Goal: Transaction & Acquisition: Obtain resource

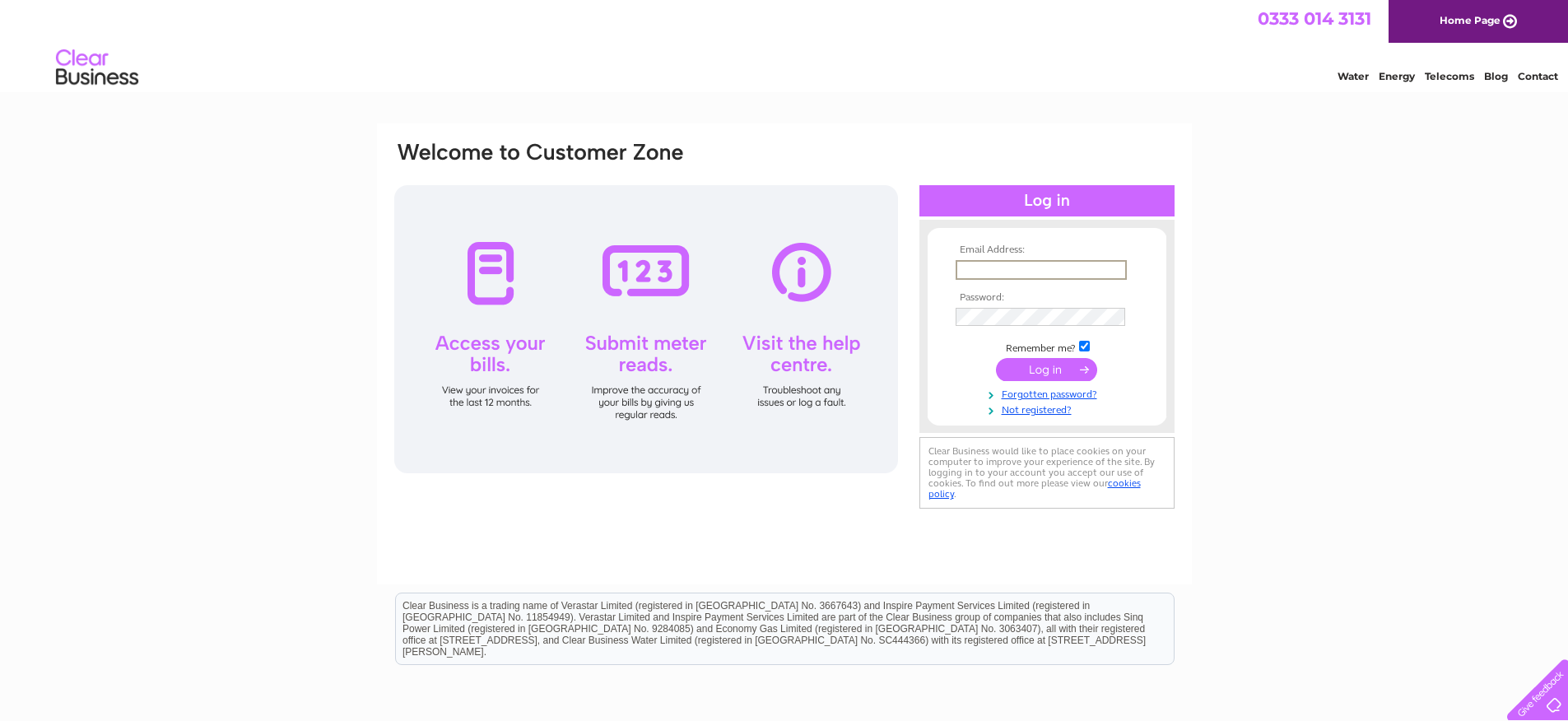
click at [1074, 263] on input "text" at bounding box center [1041, 270] width 171 height 20
type input "unithai@btconnect.com"
click at [996, 358] on input "submit" at bounding box center [1047, 370] width 102 height 23
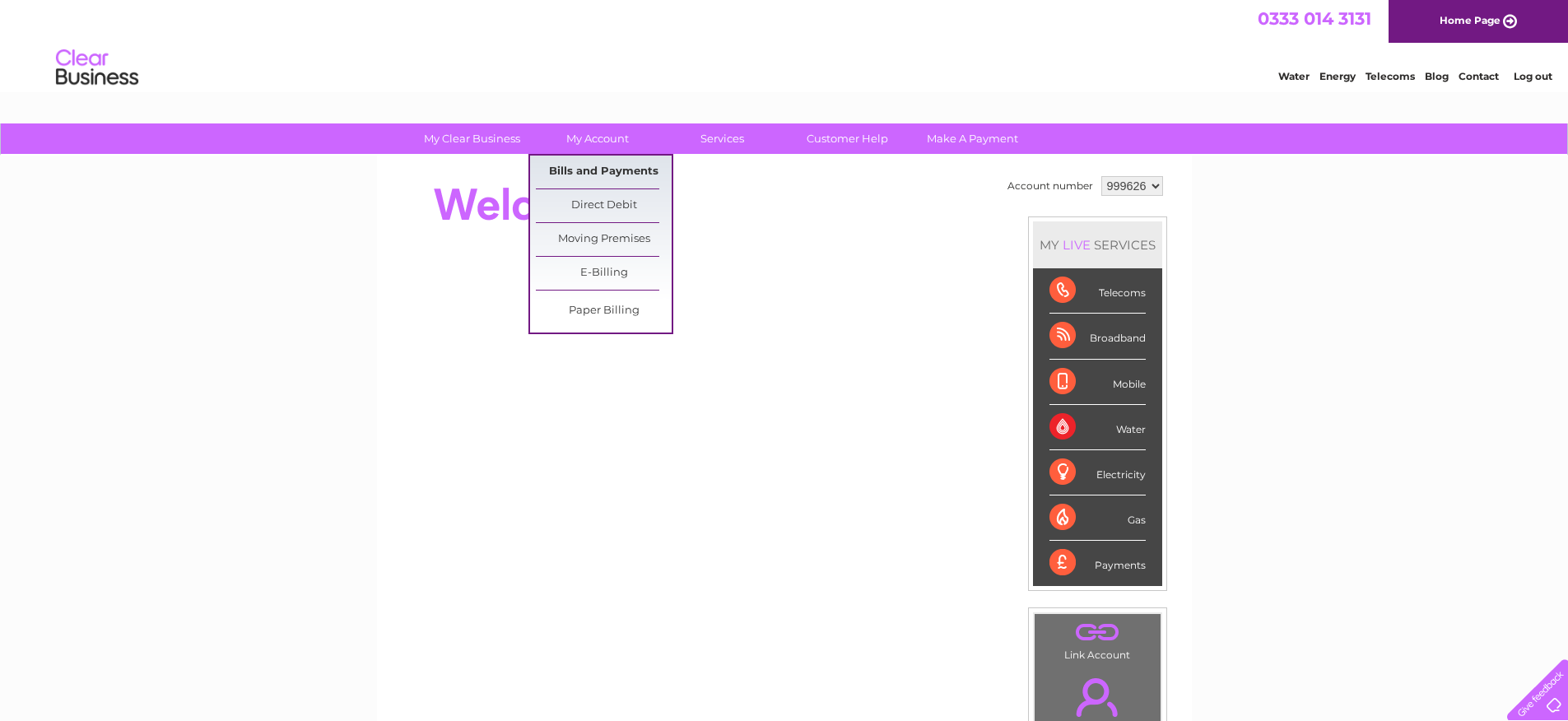
click at [596, 172] on link "Bills and Payments" at bounding box center [603, 171] width 136 height 33
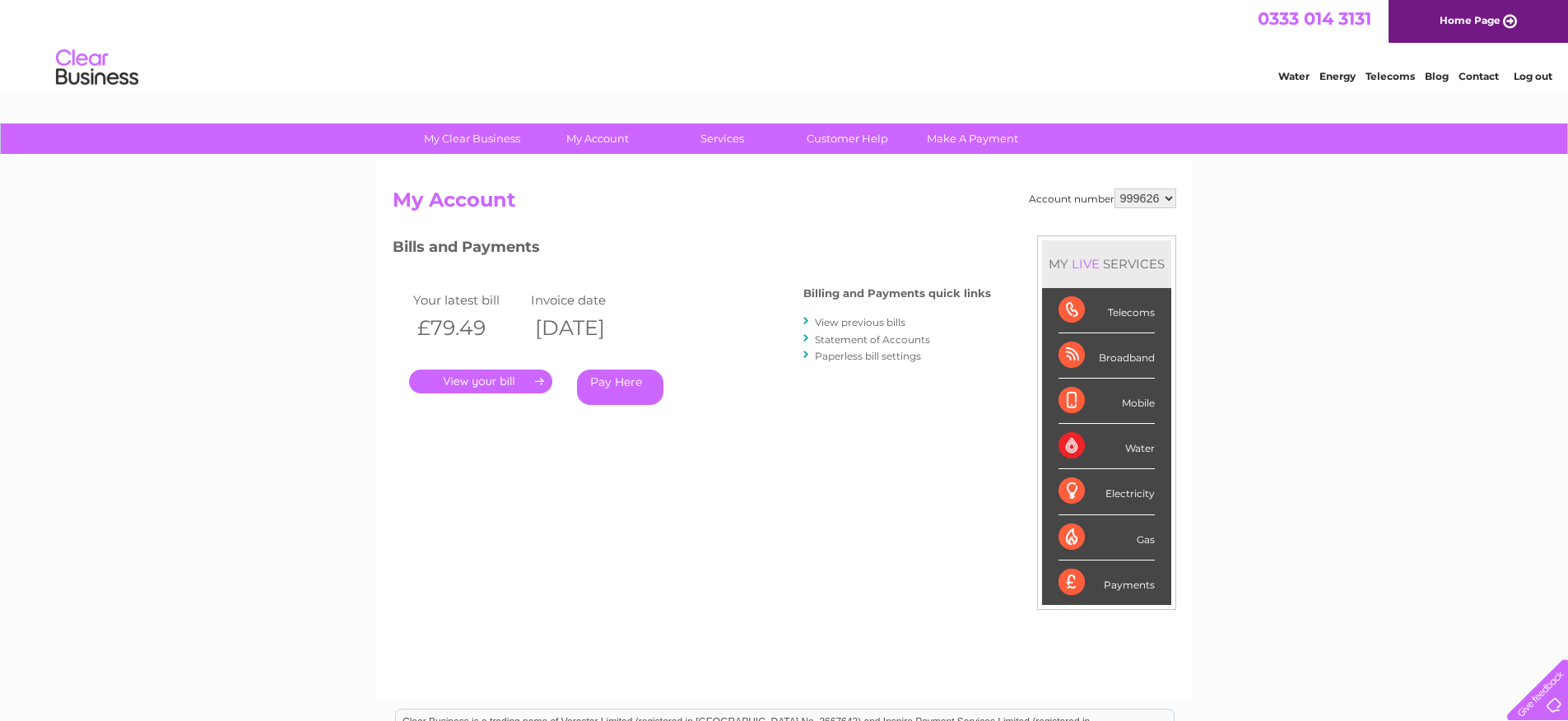
click at [474, 383] on link "." at bounding box center [481, 381] width 144 height 24
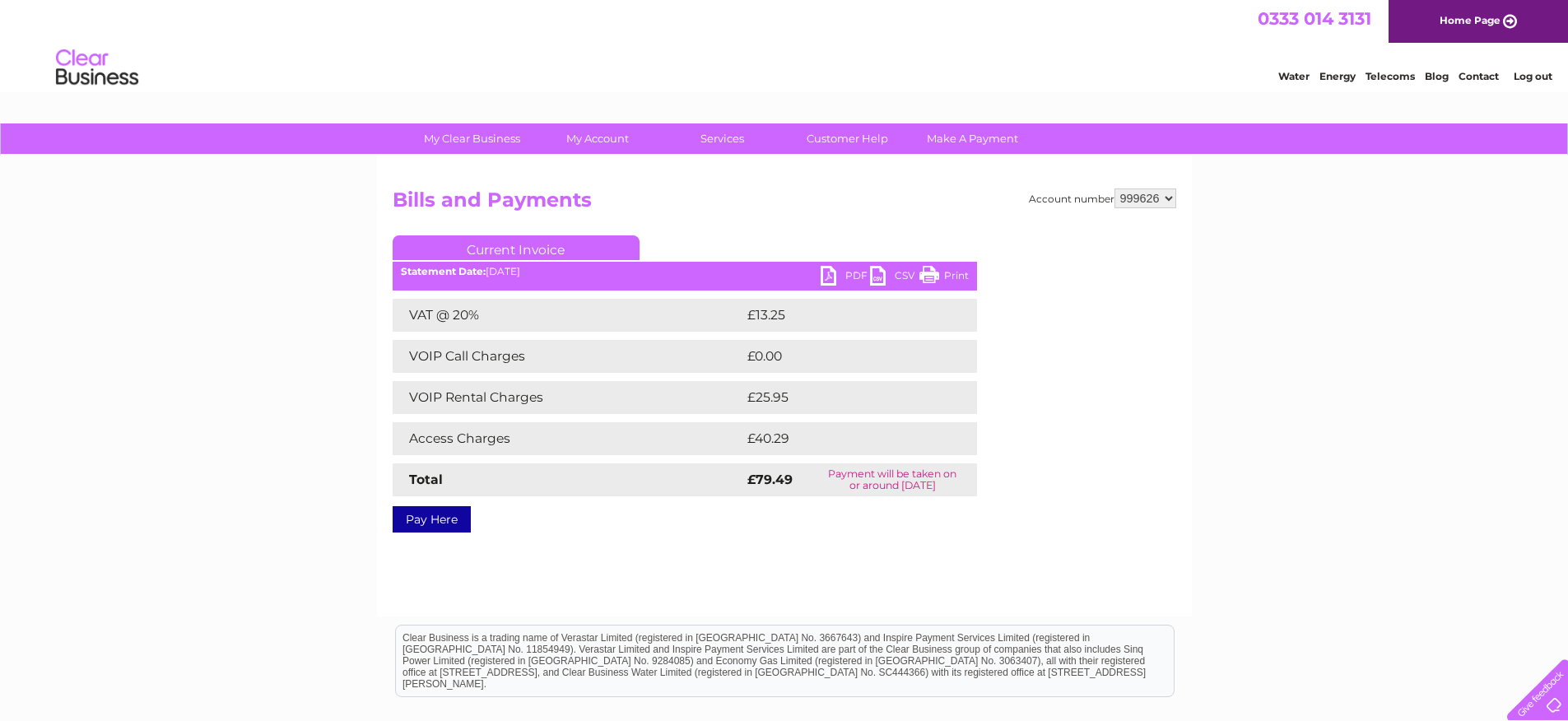
click at [833, 272] on link "PDF" at bounding box center [846, 278] width 50 height 24
click at [1542, 74] on link "Log out" at bounding box center [1533, 76] width 38 height 12
